Goal: Browse casually

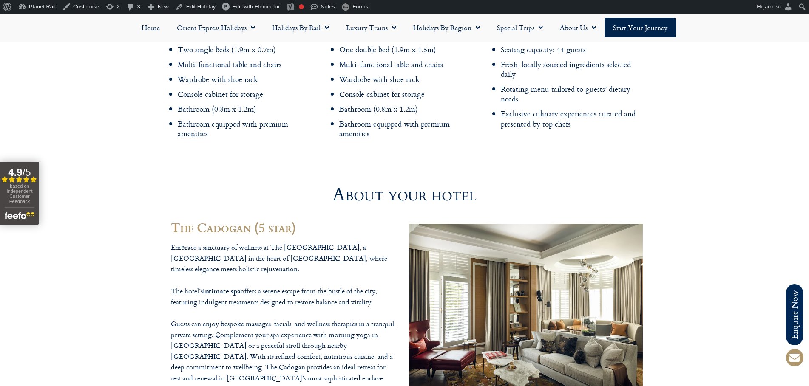
scroll to position [2193, 0]
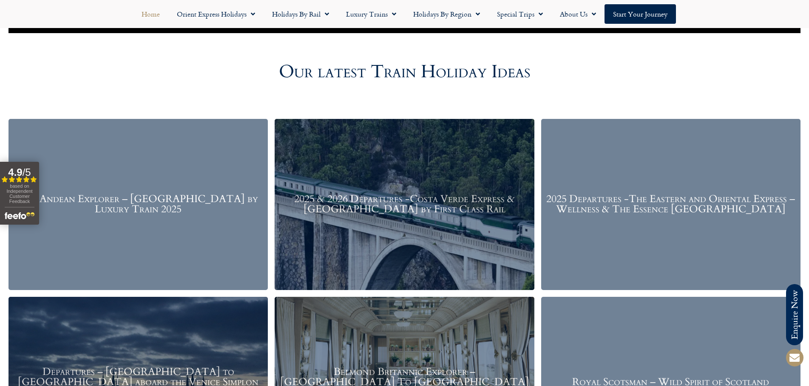
scroll to position [1028, 0]
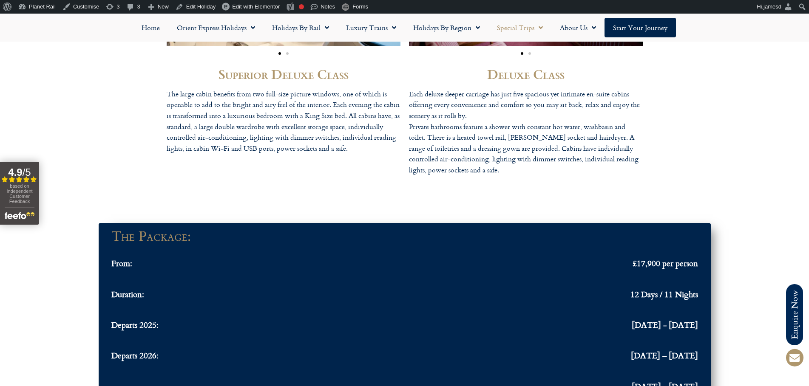
scroll to position [2717, 0]
